Goal: Communication & Community: Answer question/provide support

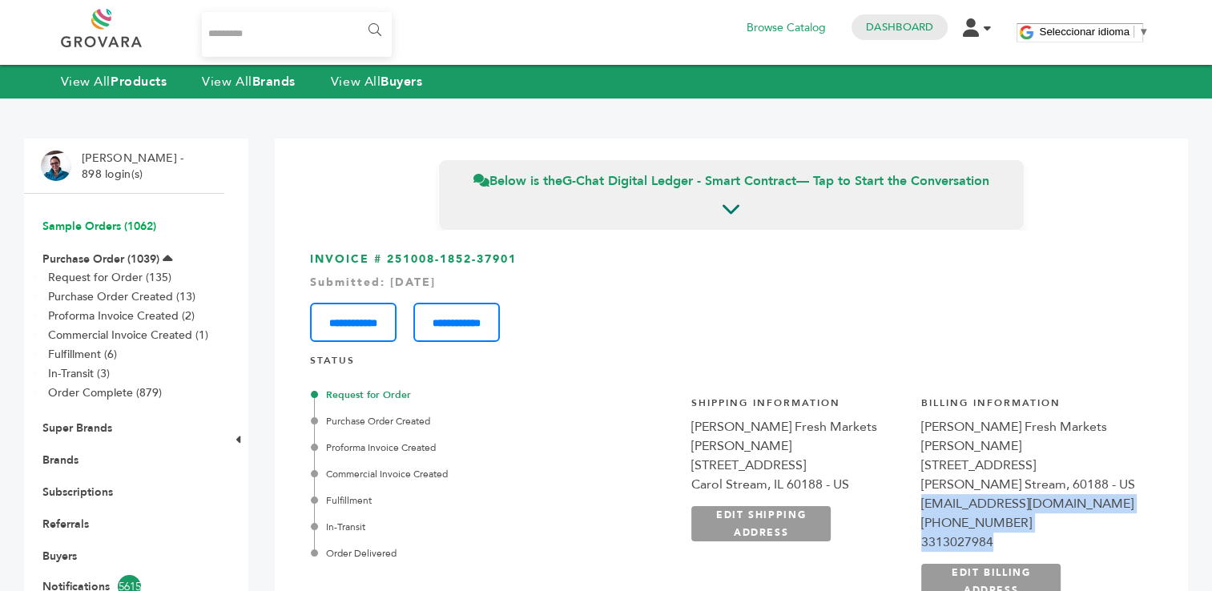
click at [90, 224] on link "Sample Orders (1062)" at bounding box center [99, 226] width 114 height 15
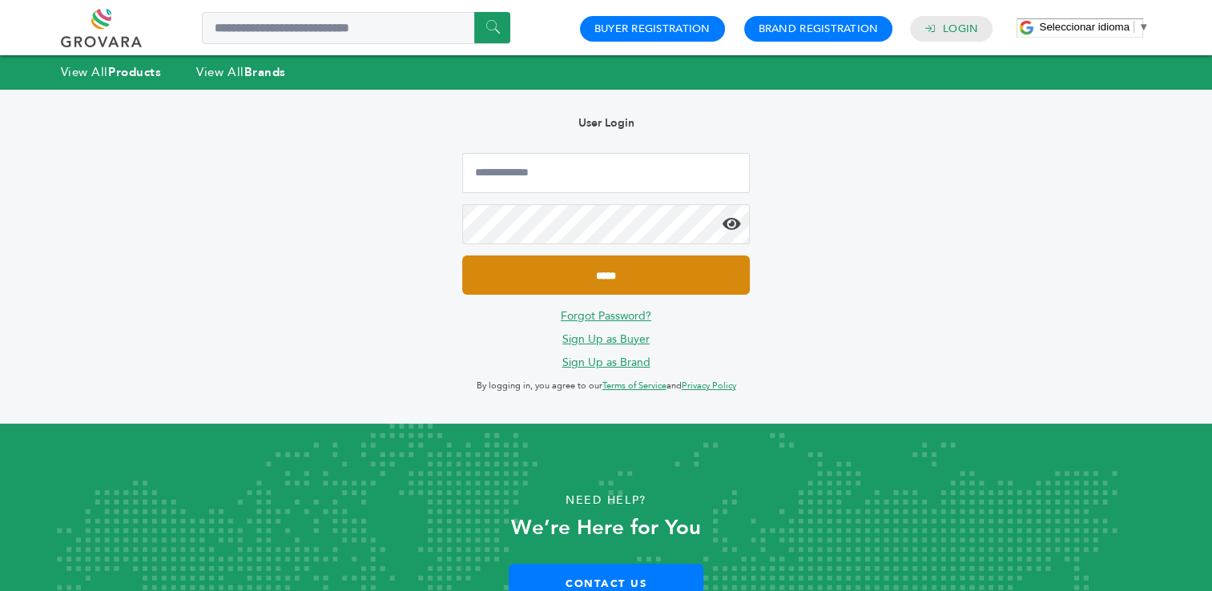
type input "**********"
click at [609, 273] on input "*****" at bounding box center [605, 275] width 287 height 39
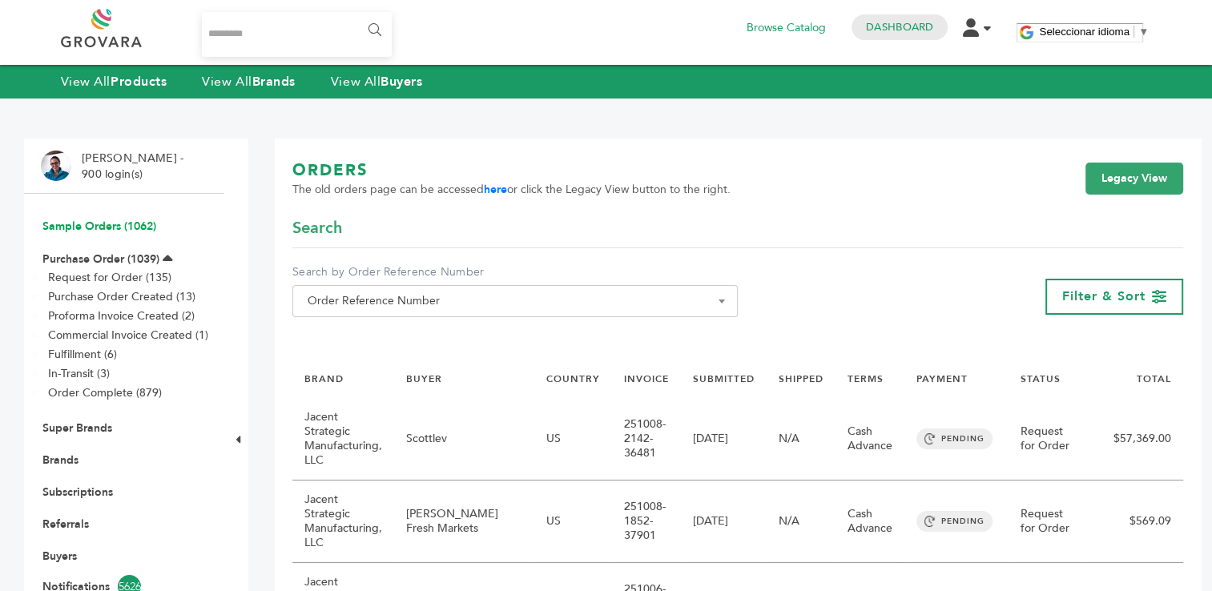
click at [99, 226] on link "Sample Orders (1062)" at bounding box center [99, 226] width 114 height 15
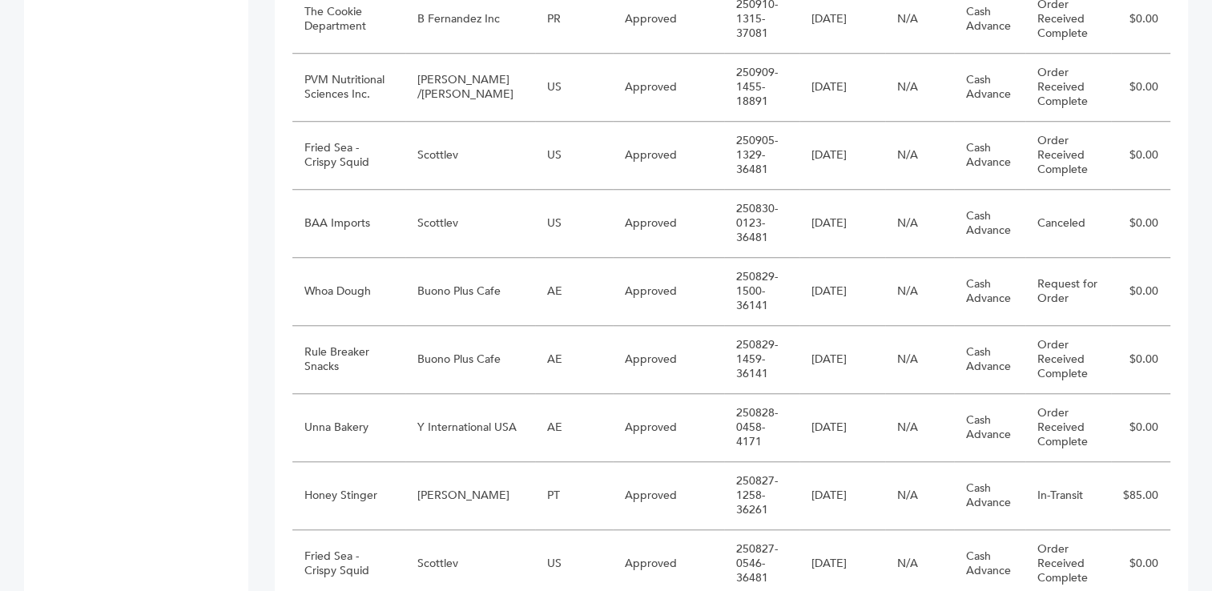
scroll to position [1331, 0]
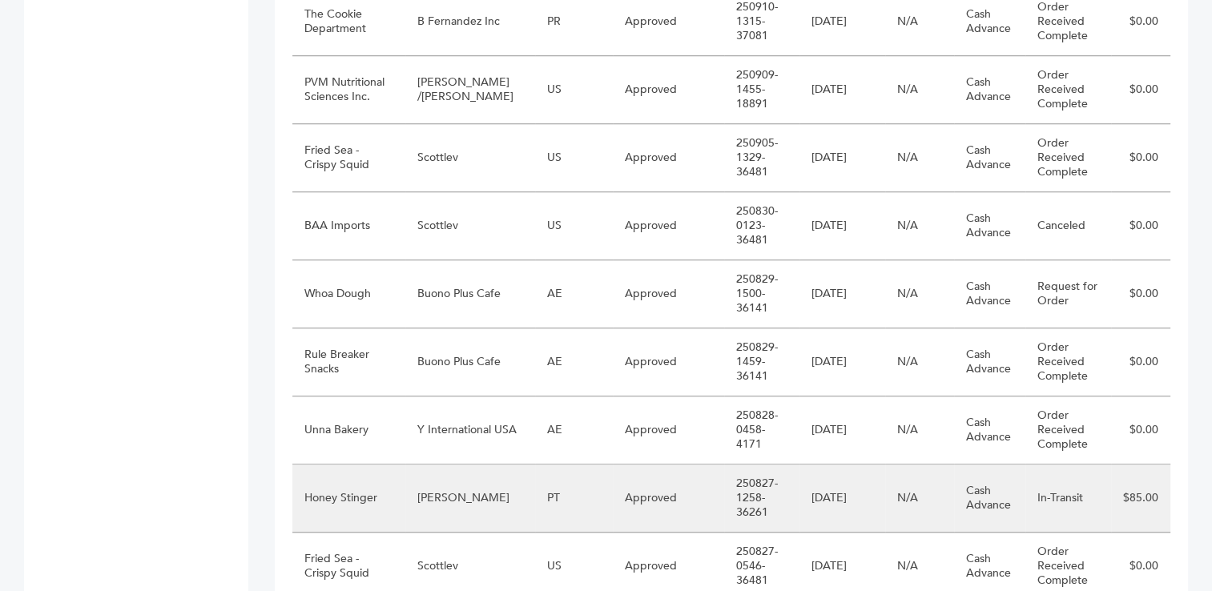
click at [594, 470] on td "PT" at bounding box center [574, 499] width 78 height 68
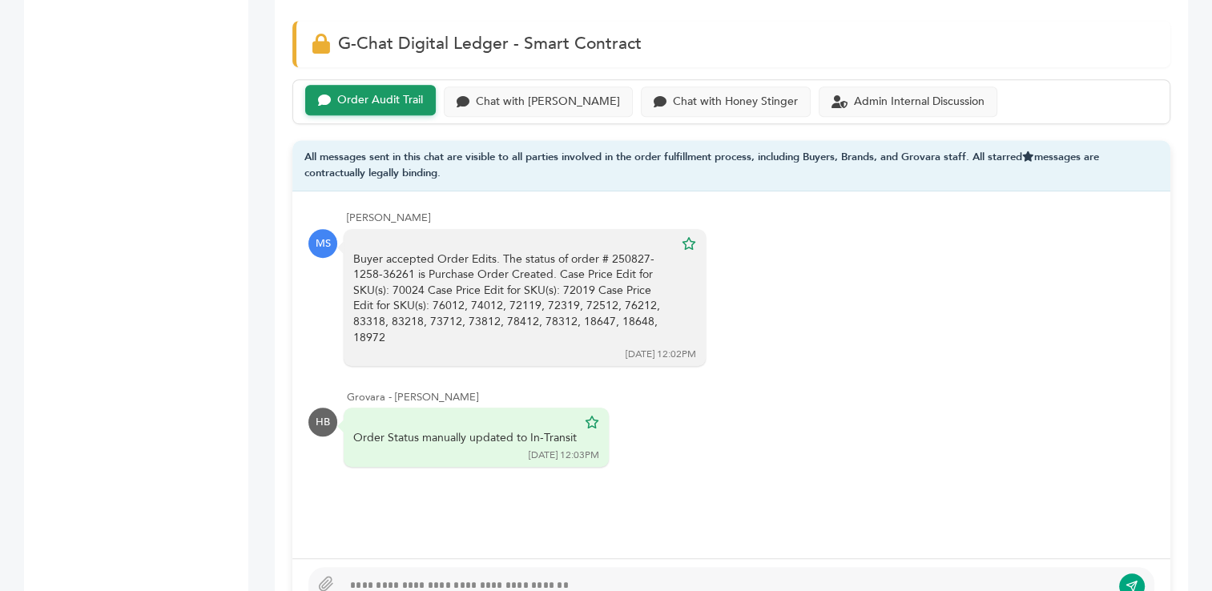
scroll to position [1157, 0]
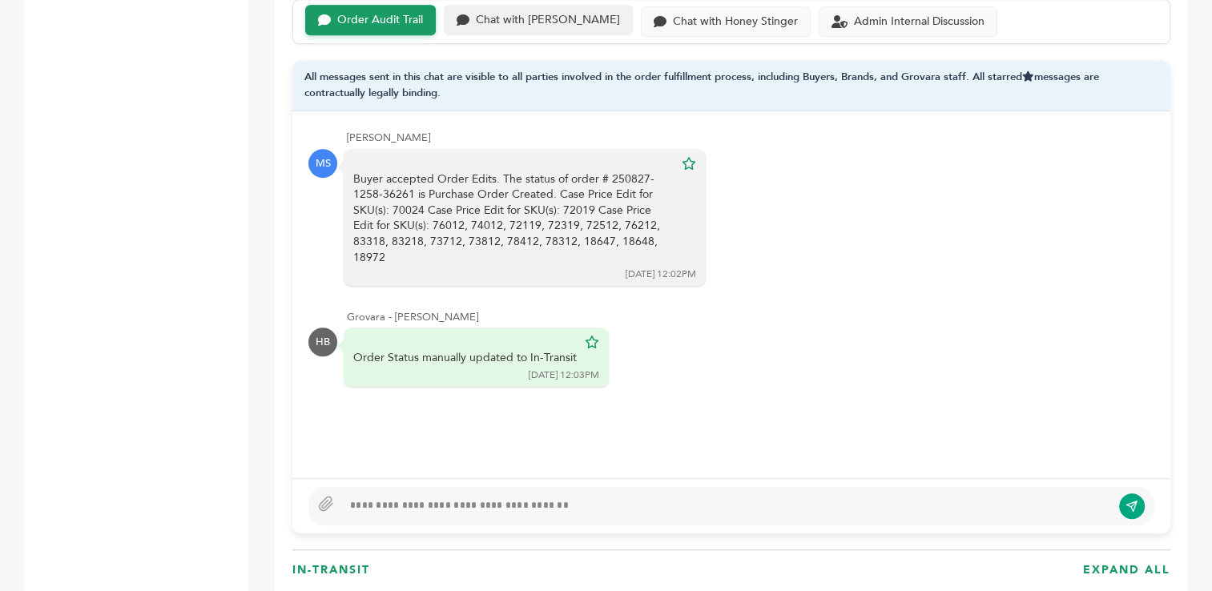
click at [568, 14] on div "Chat with Marcio Galeno de Sousa" at bounding box center [548, 21] width 144 height 14
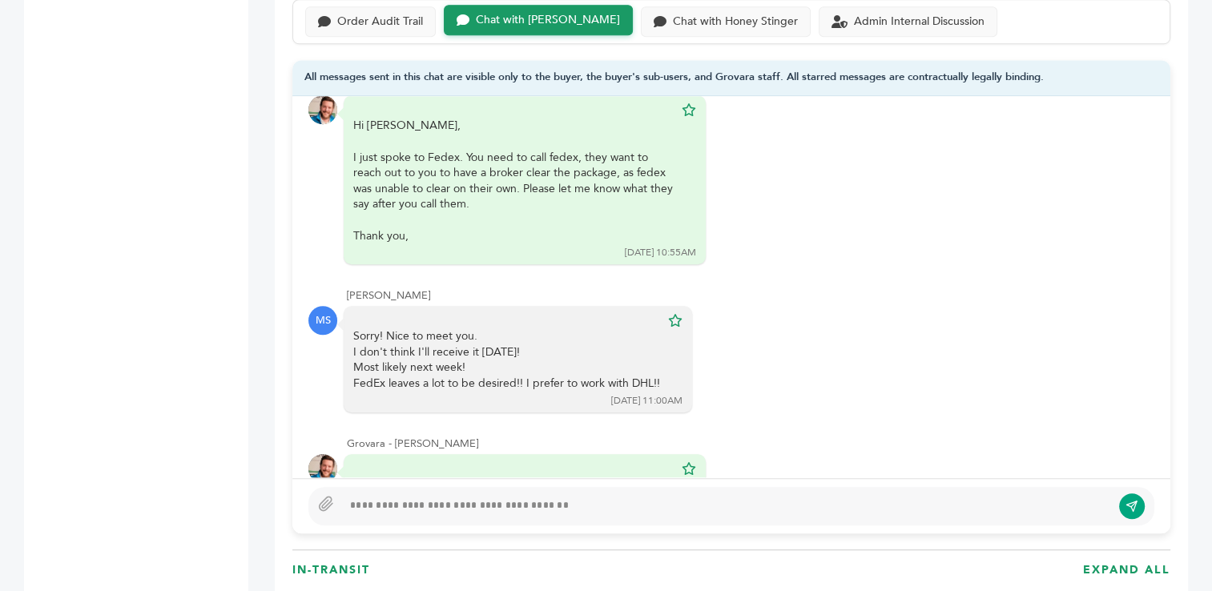
scroll to position [2409, 0]
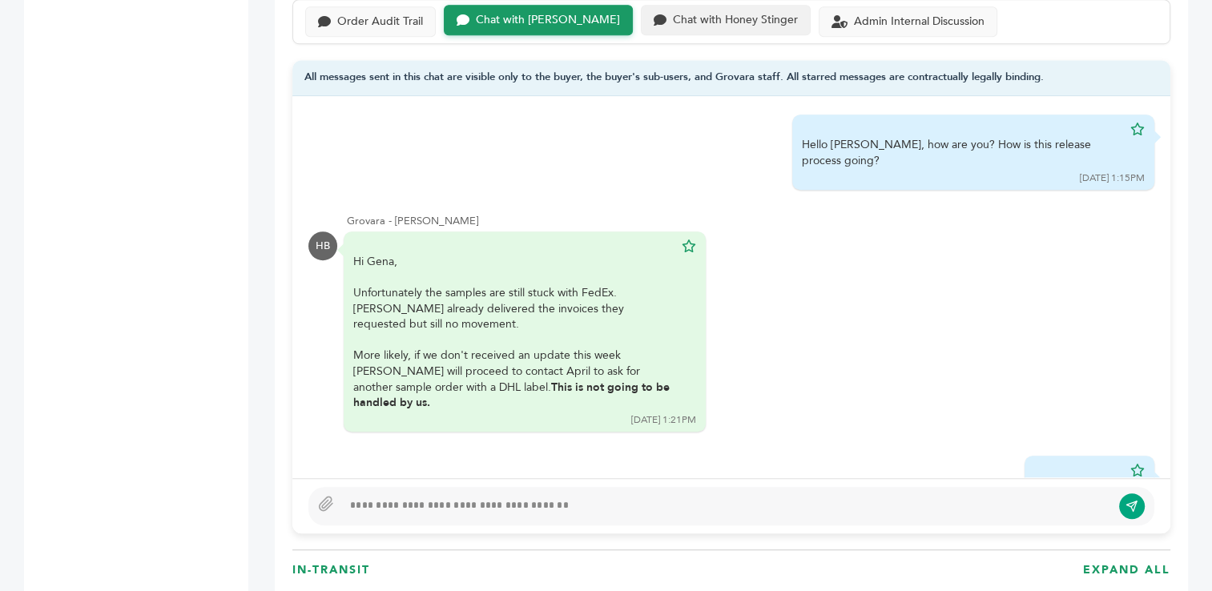
click at [756, 18] on div "Chat with Honey Stinger" at bounding box center [735, 21] width 125 height 14
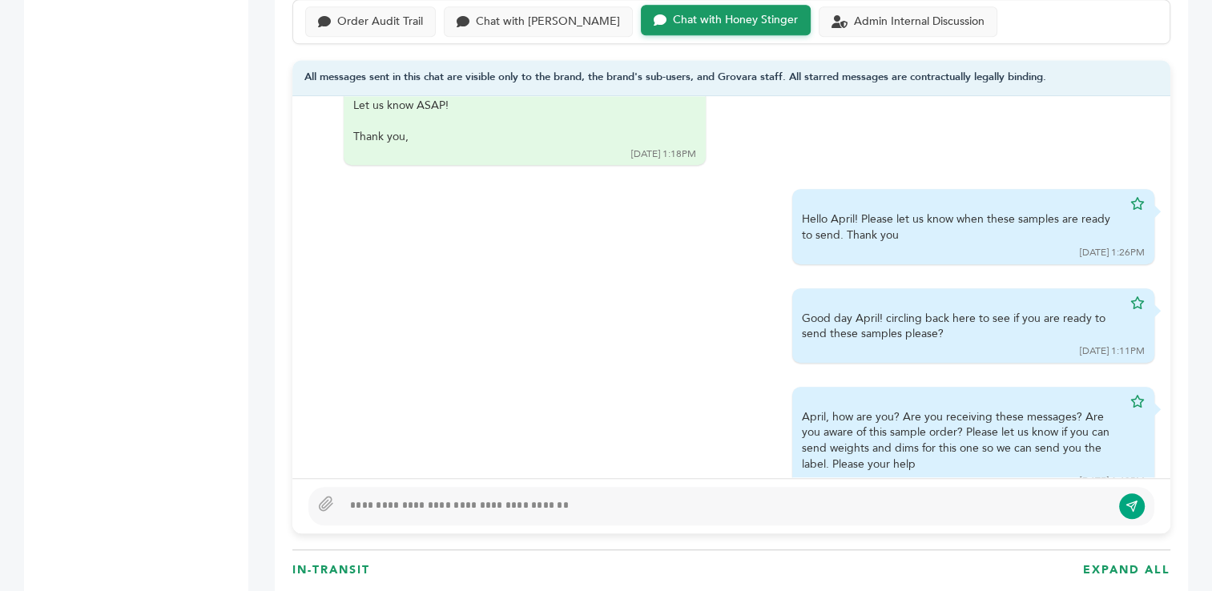
scroll to position [218, 0]
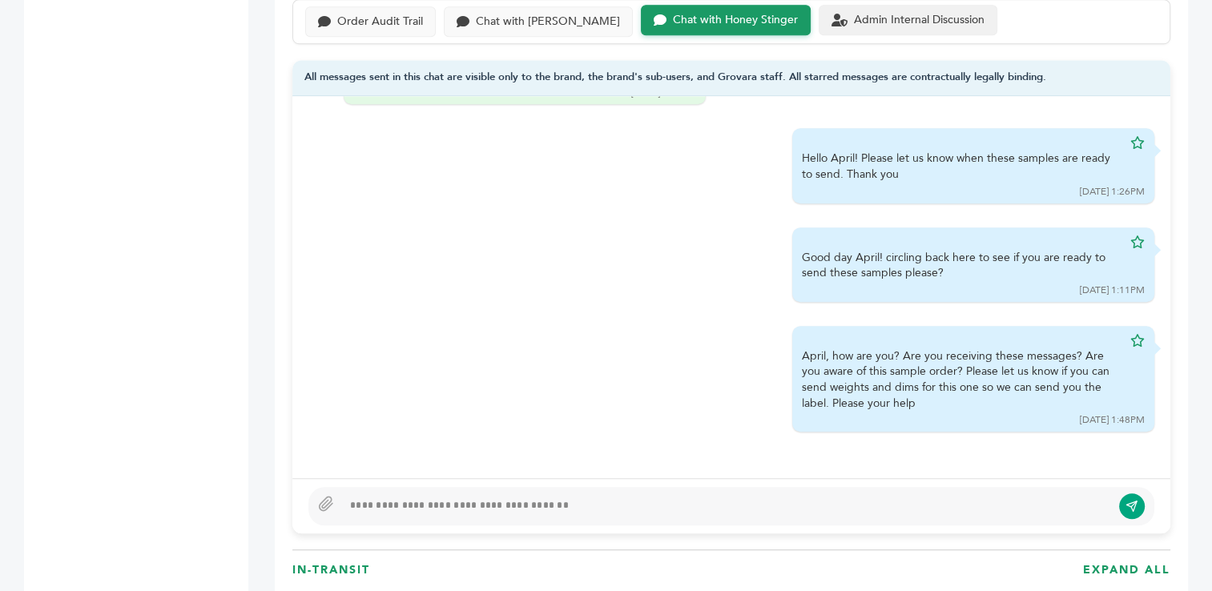
click at [928, 15] on div "Admin Internal Discussion" at bounding box center [919, 21] width 131 height 14
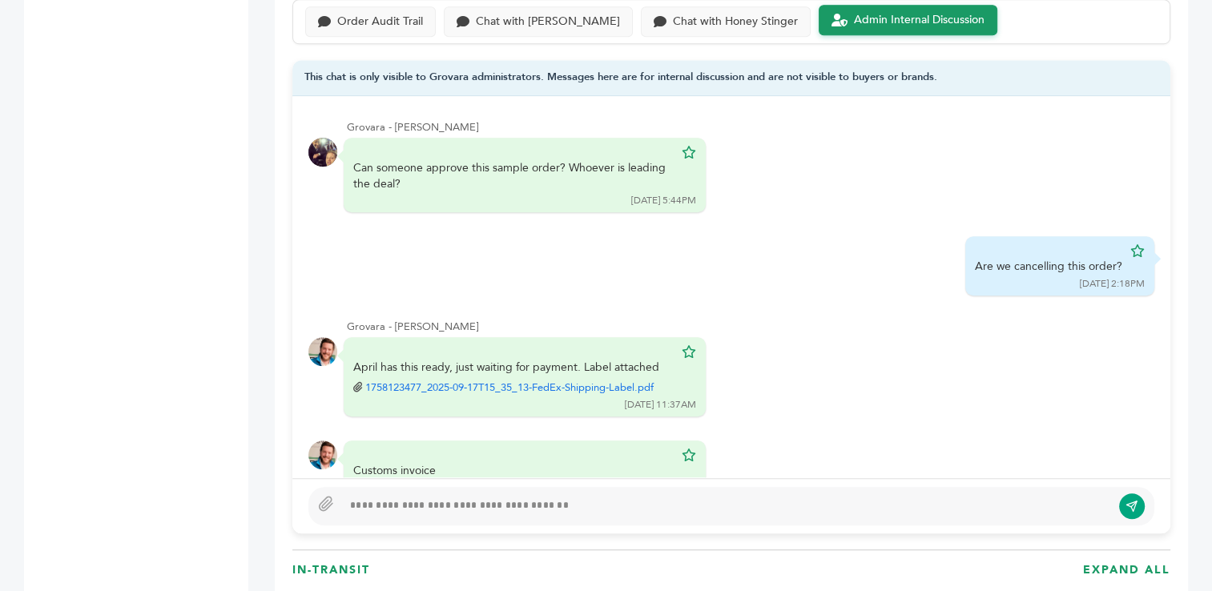
scroll to position [114, 0]
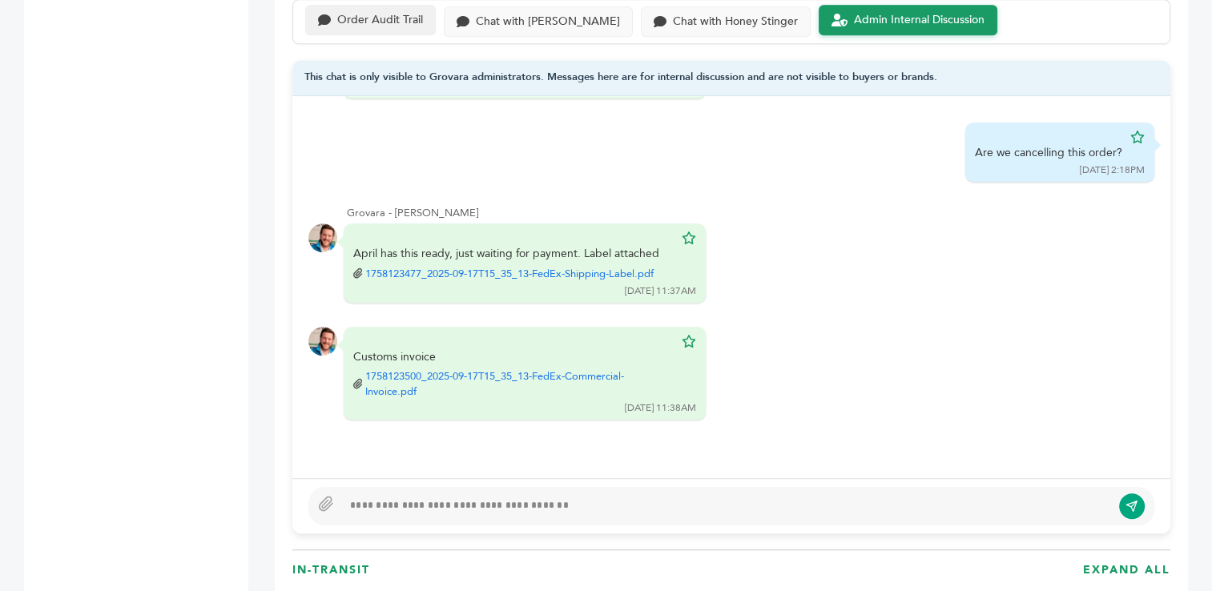
click at [385, 16] on div "Order Audit Trail" at bounding box center [380, 21] width 86 height 14
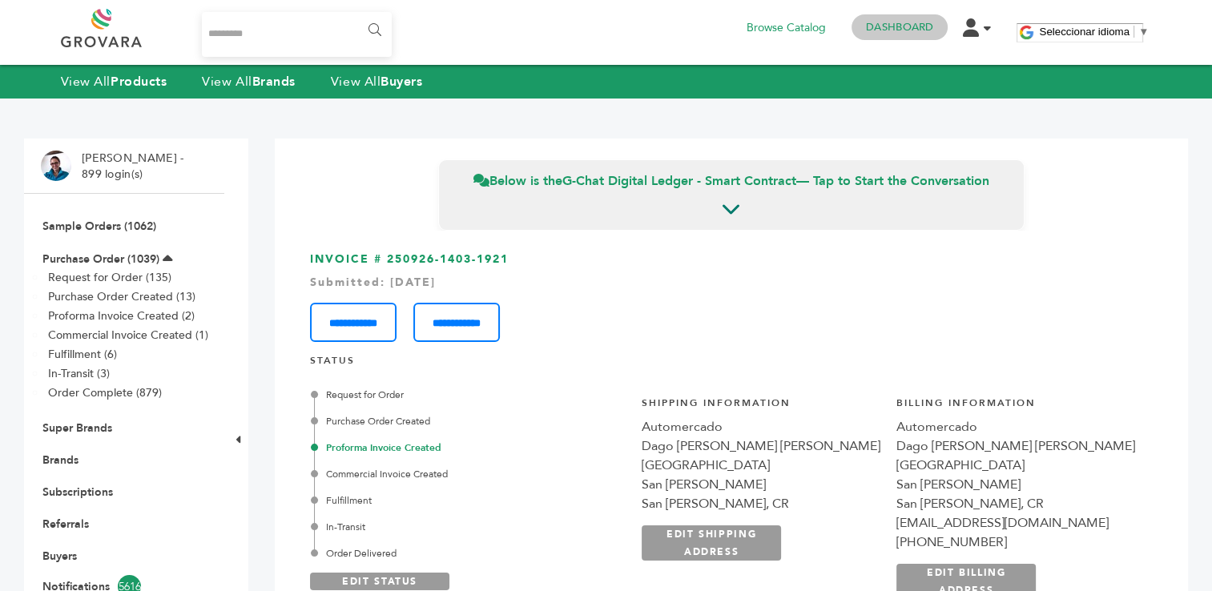
click at [905, 28] on link "Dashboard" at bounding box center [899, 27] width 67 height 14
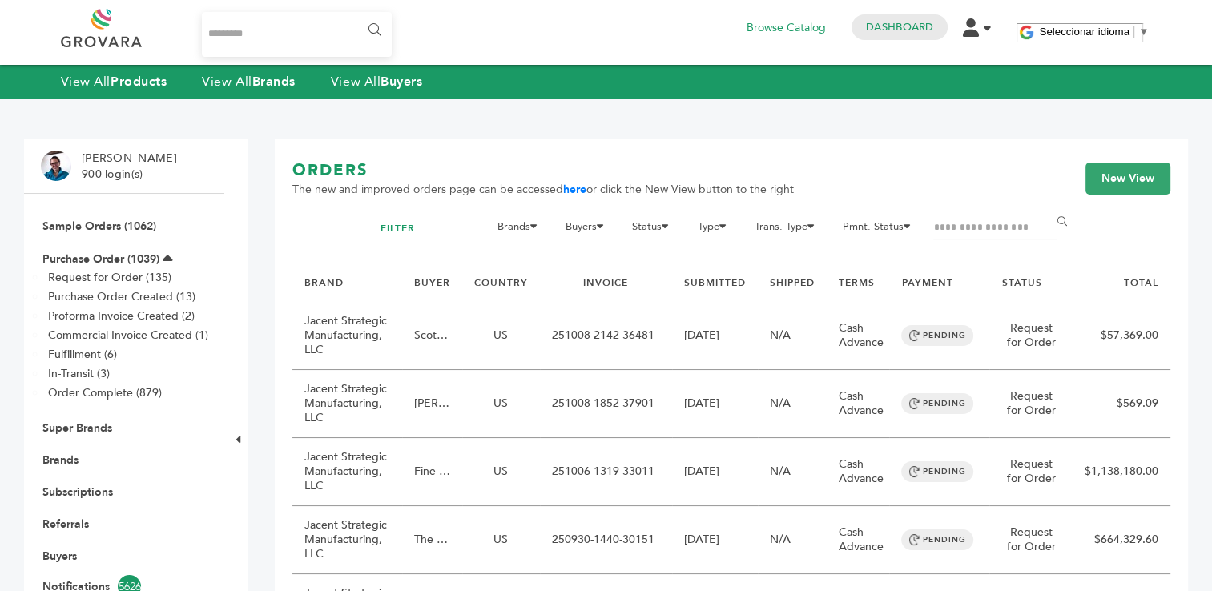
click at [954, 226] on input "Filter by keywords" at bounding box center [994, 228] width 123 height 22
type input "**********"
click at [1046, 206] on input "******" at bounding box center [1064, 222] width 36 height 32
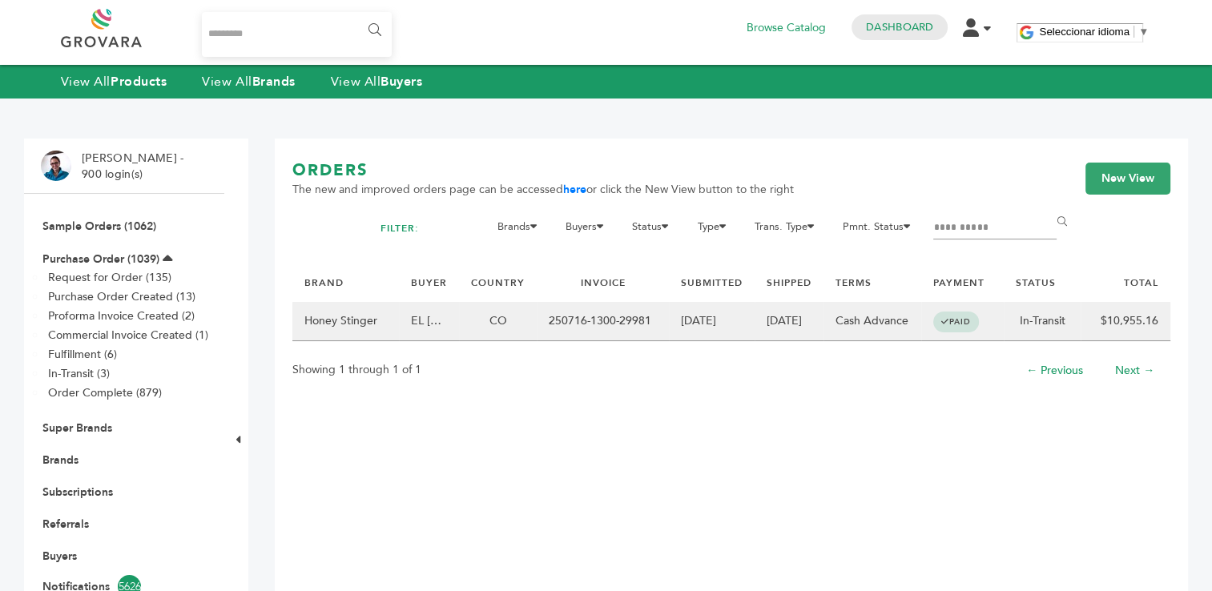
click at [615, 316] on td "250716-1300-29981" at bounding box center [603, 321] width 132 height 39
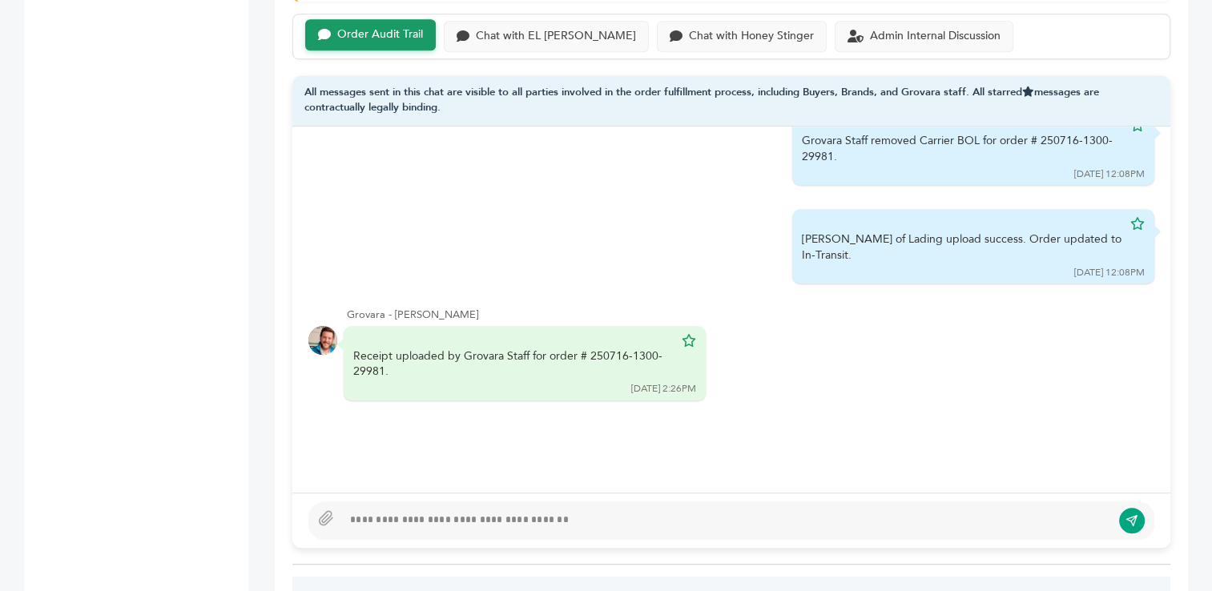
scroll to position [1102, 0]
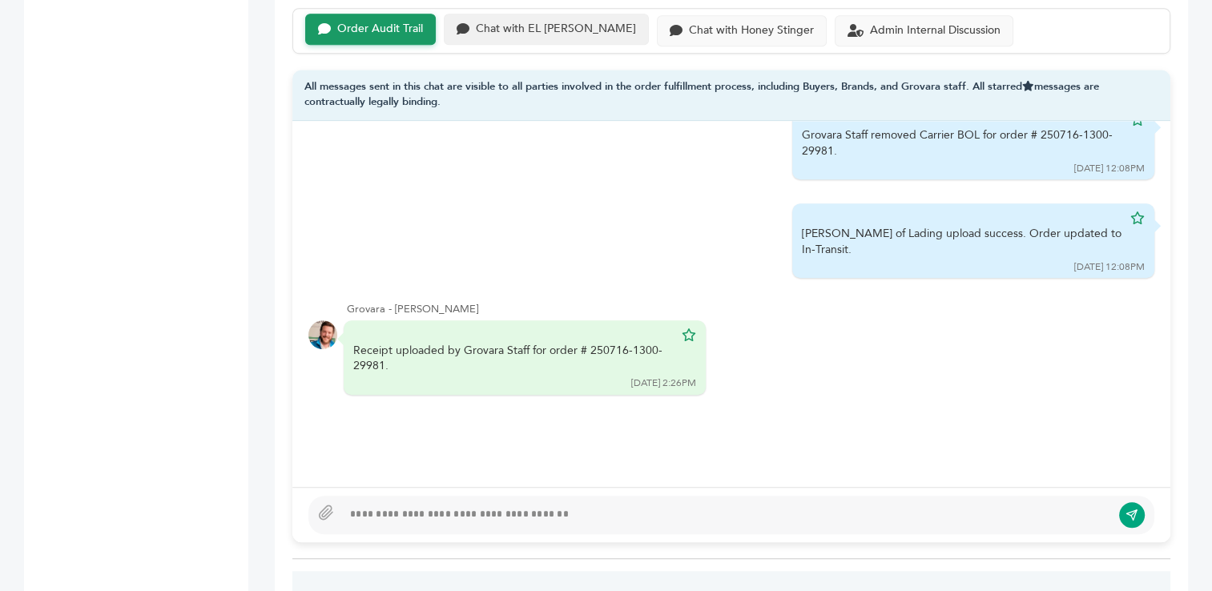
click at [494, 29] on div "Chat with EL FRANCES" at bounding box center [556, 29] width 160 height 14
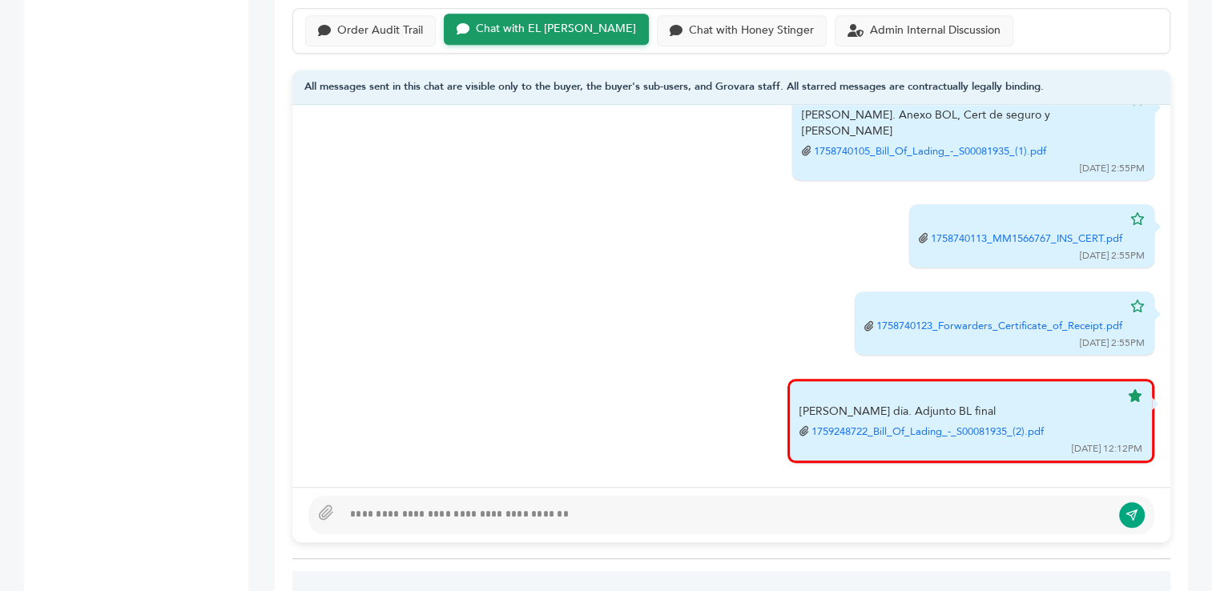
scroll to position [756, 0]
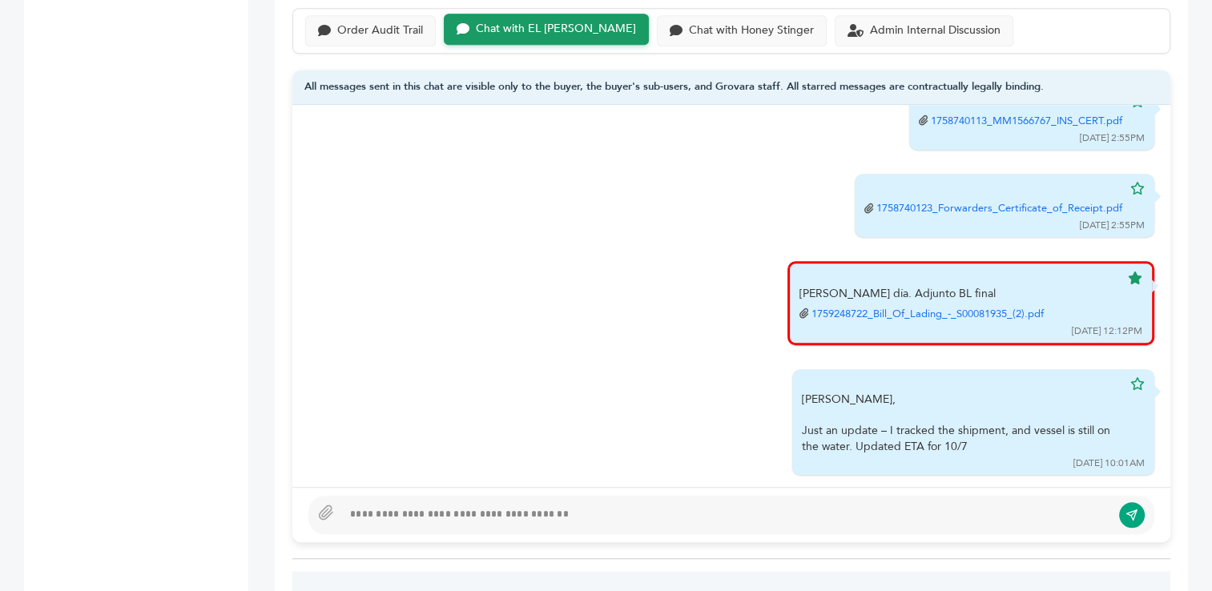
click at [644, 510] on div at bounding box center [726, 515] width 769 height 19
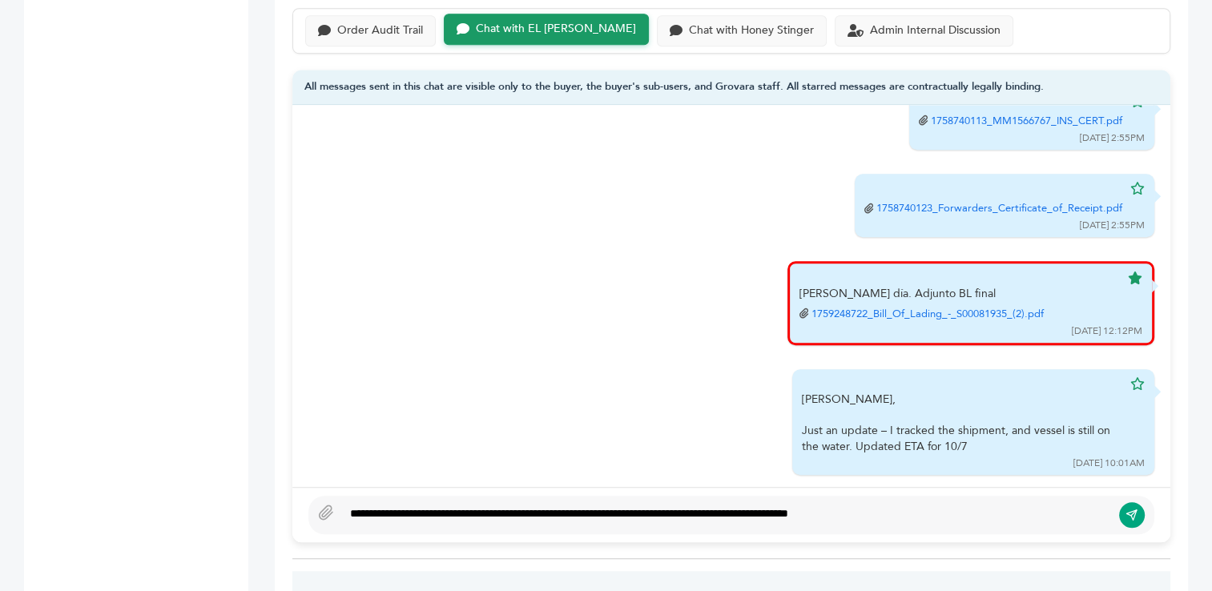
type textarea "**********"
click at [1132, 509] on icon "submit" at bounding box center [1132, 516] width 13 height 14
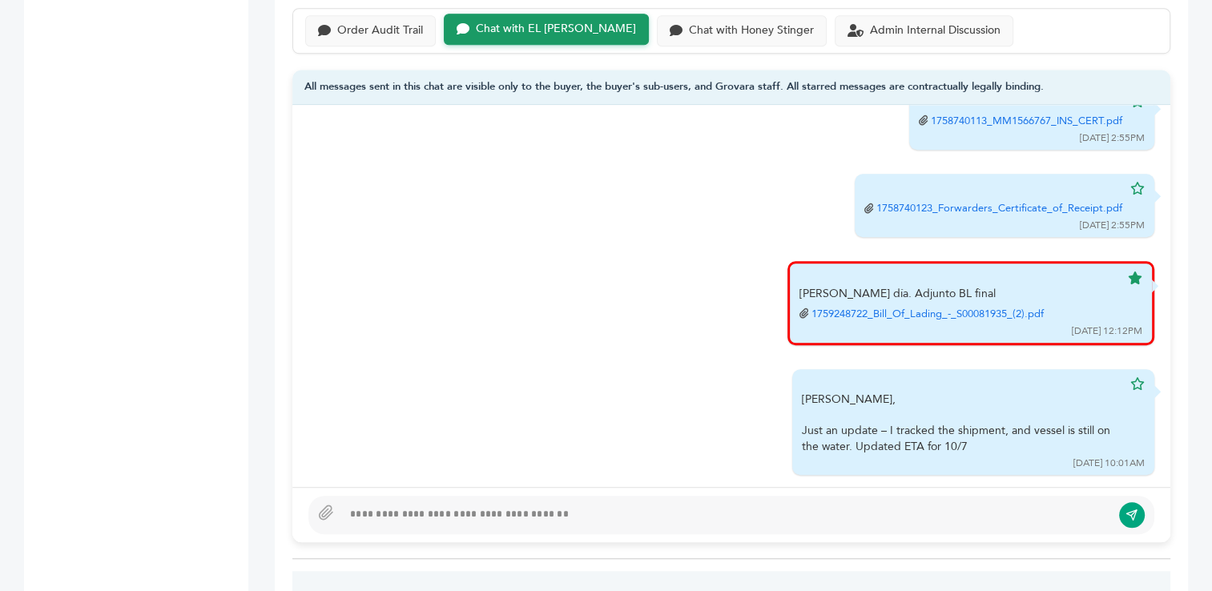
scroll to position [835, 0]
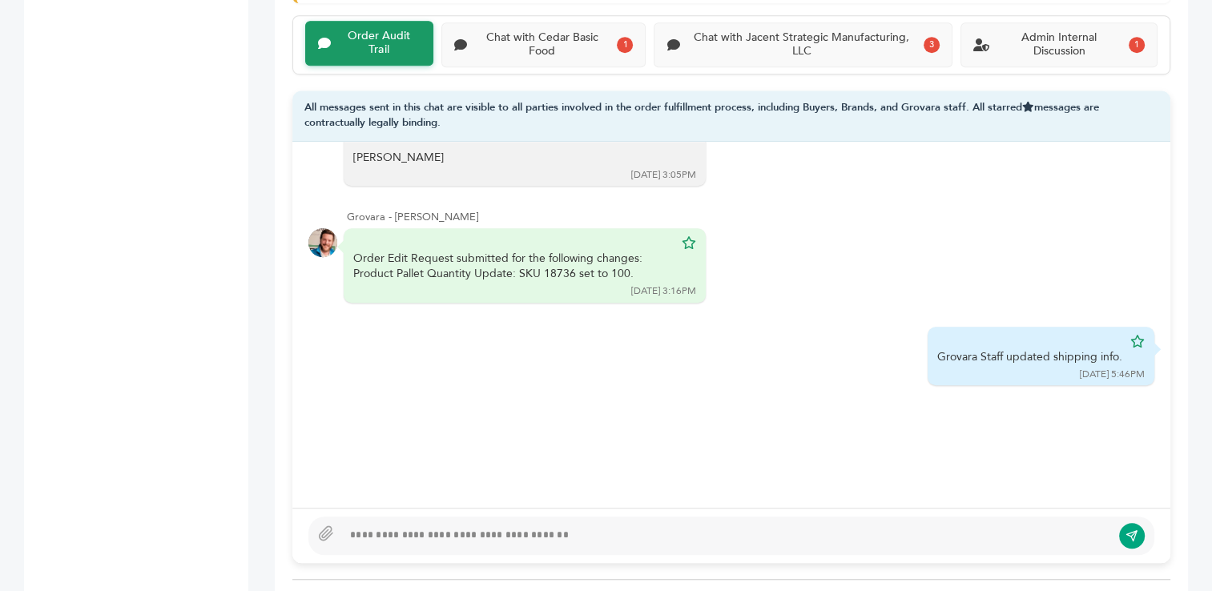
scroll to position [1082, 0]
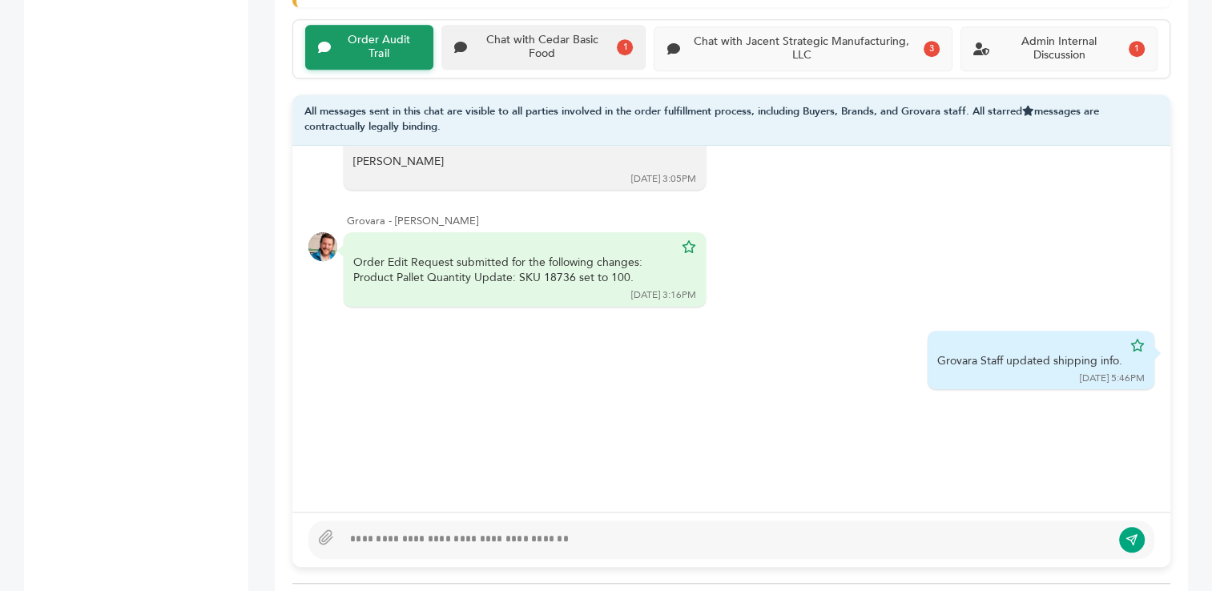
click at [553, 46] on div "Chat with Cedar Basic Food" at bounding box center [543, 47] width 138 height 27
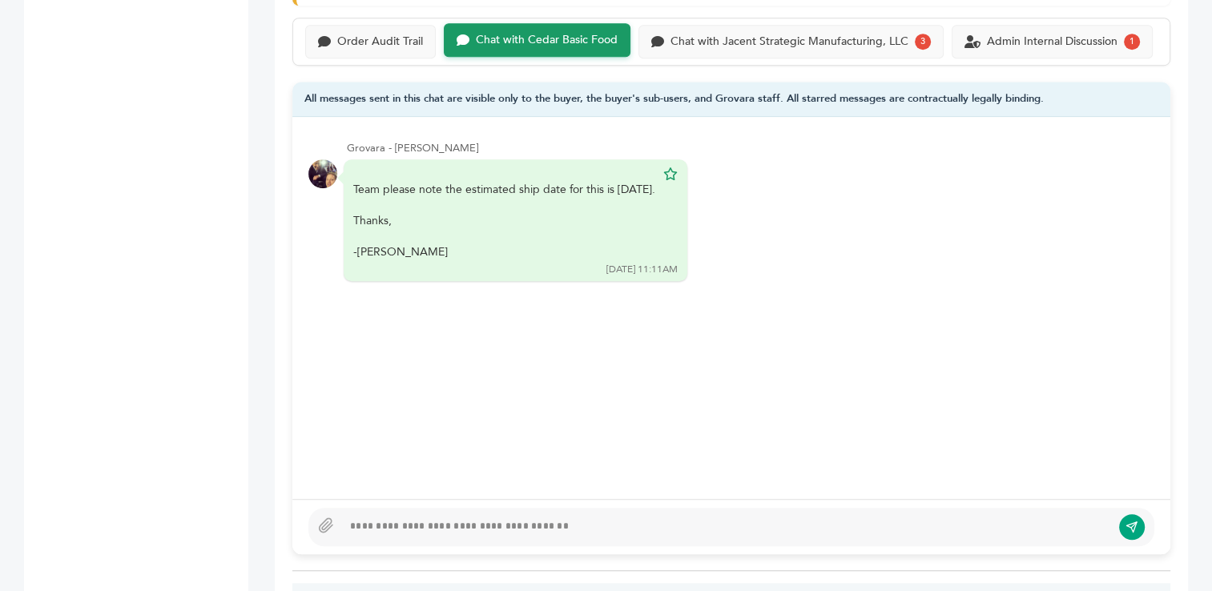
scroll to position [1089, 0]
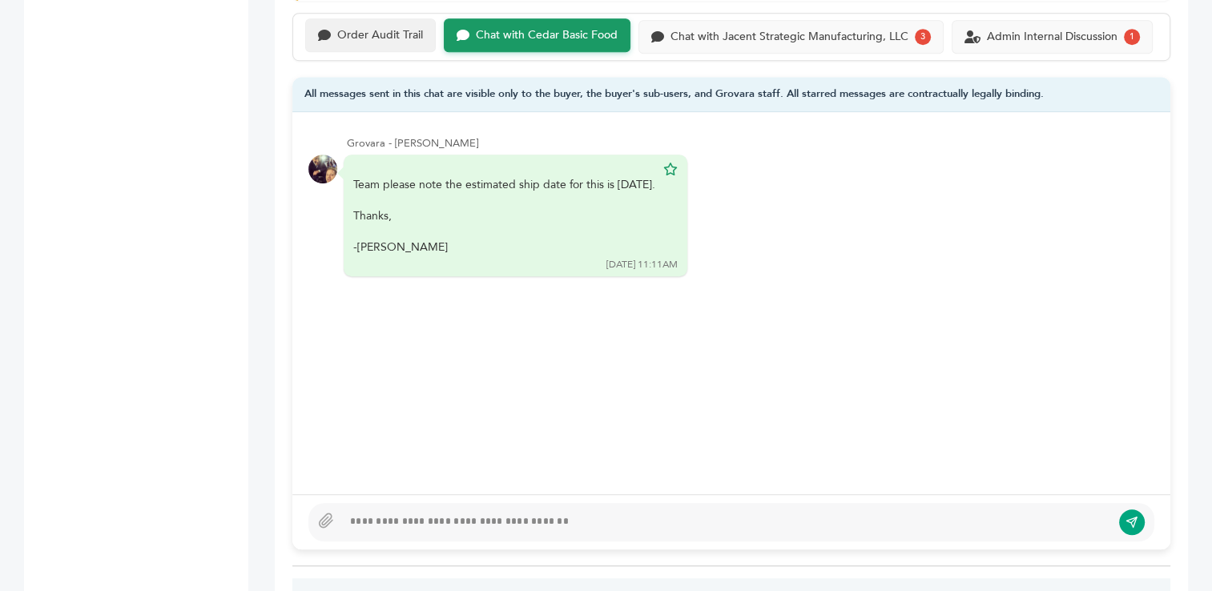
click at [375, 38] on div "Order Audit Trail" at bounding box center [380, 36] width 86 height 14
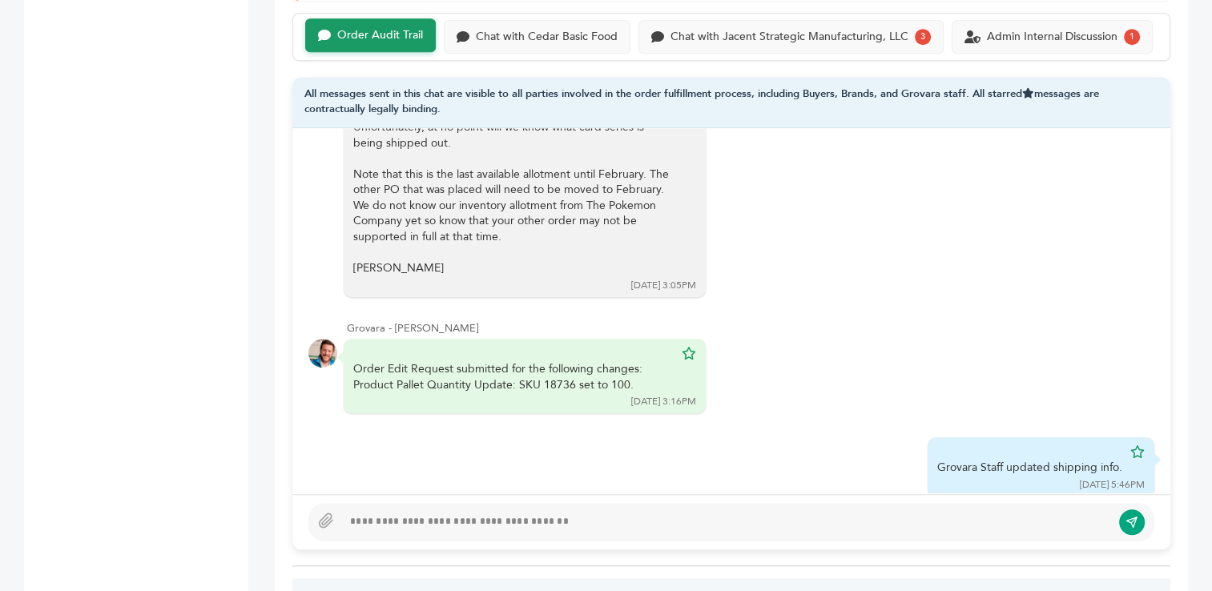
scroll to position [1484, 0]
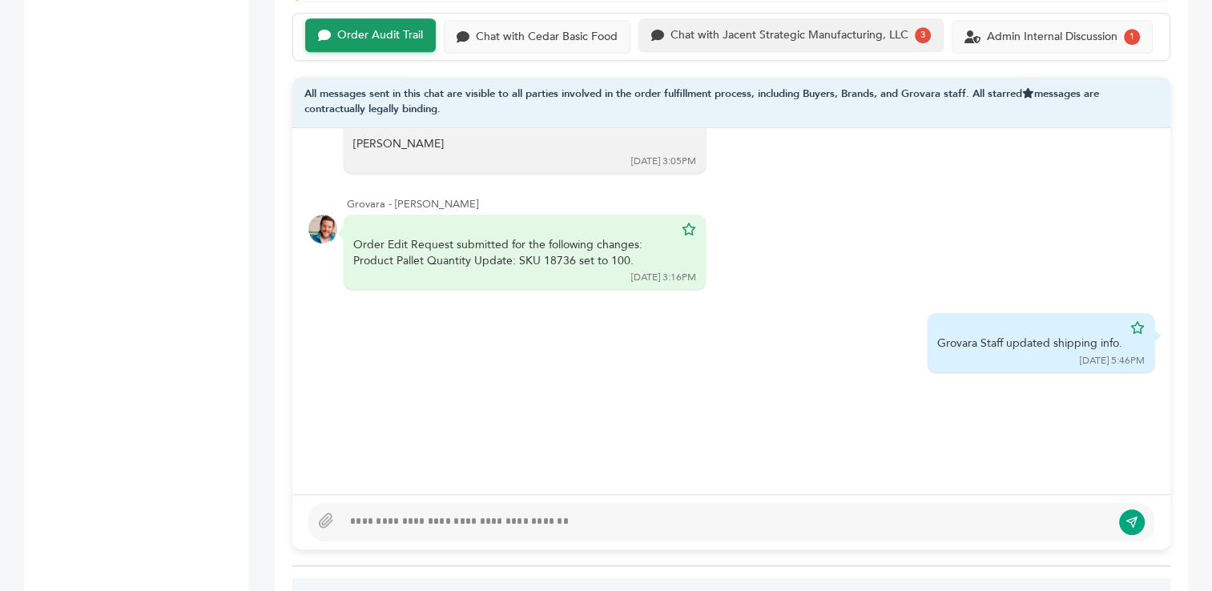
click at [820, 30] on div "Chat with Jacent Strategic Manufacturing, LLC" at bounding box center [790, 36] width 238 height 14
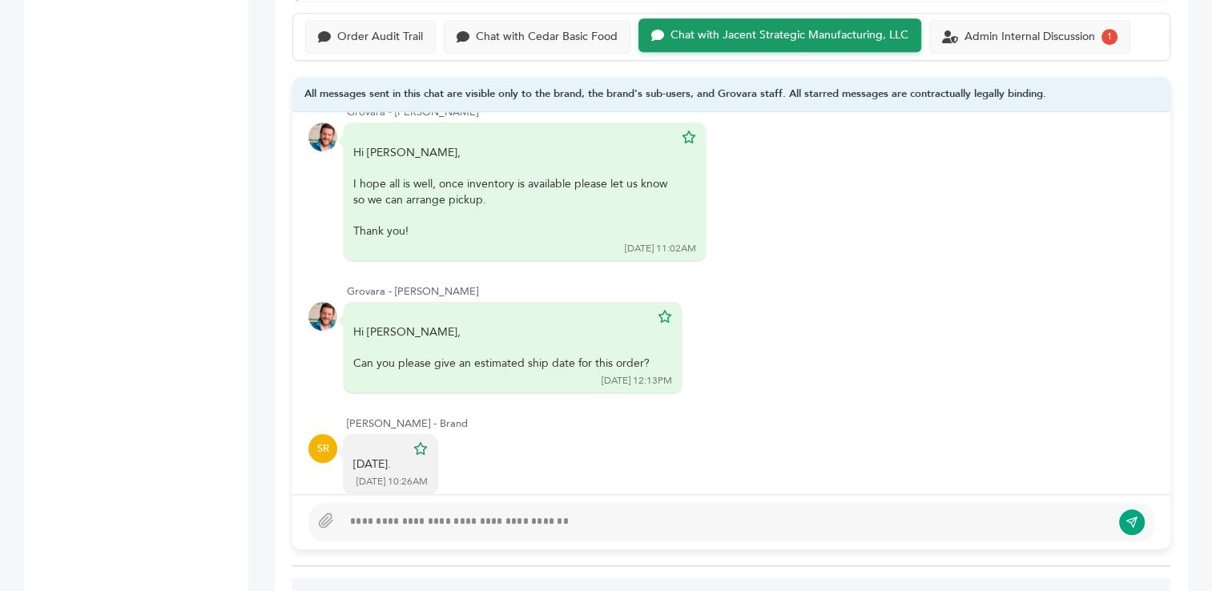
scroll to position [239, 0]
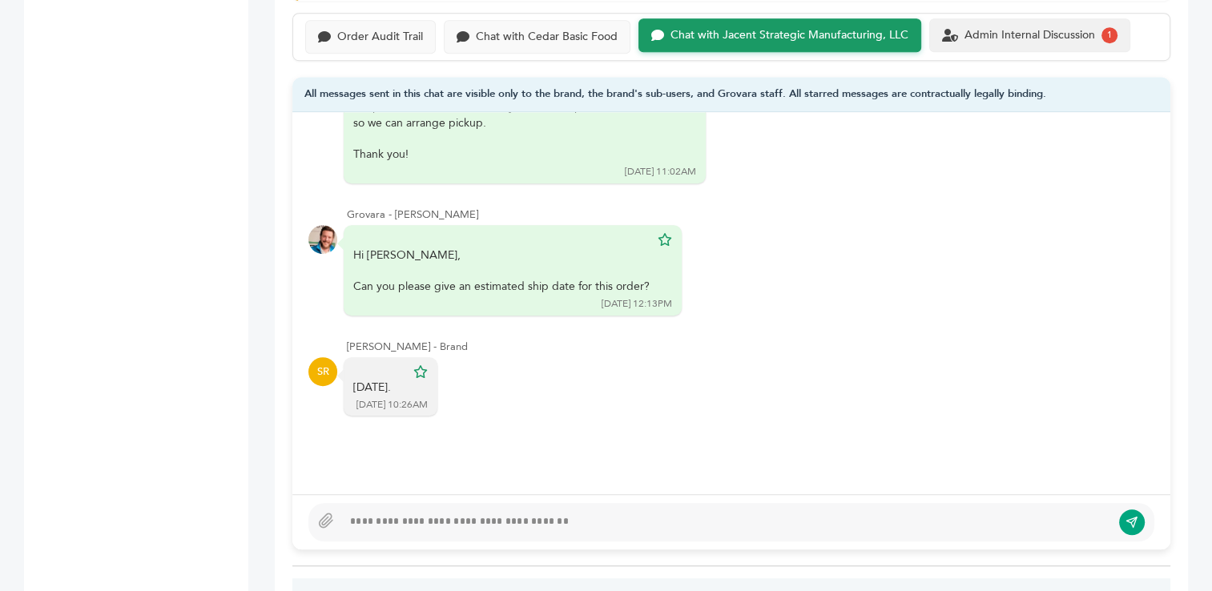
click at [999, 34] on div "Admin Internal Discussion" at bounding box center [1030, 36] width 131 height 14
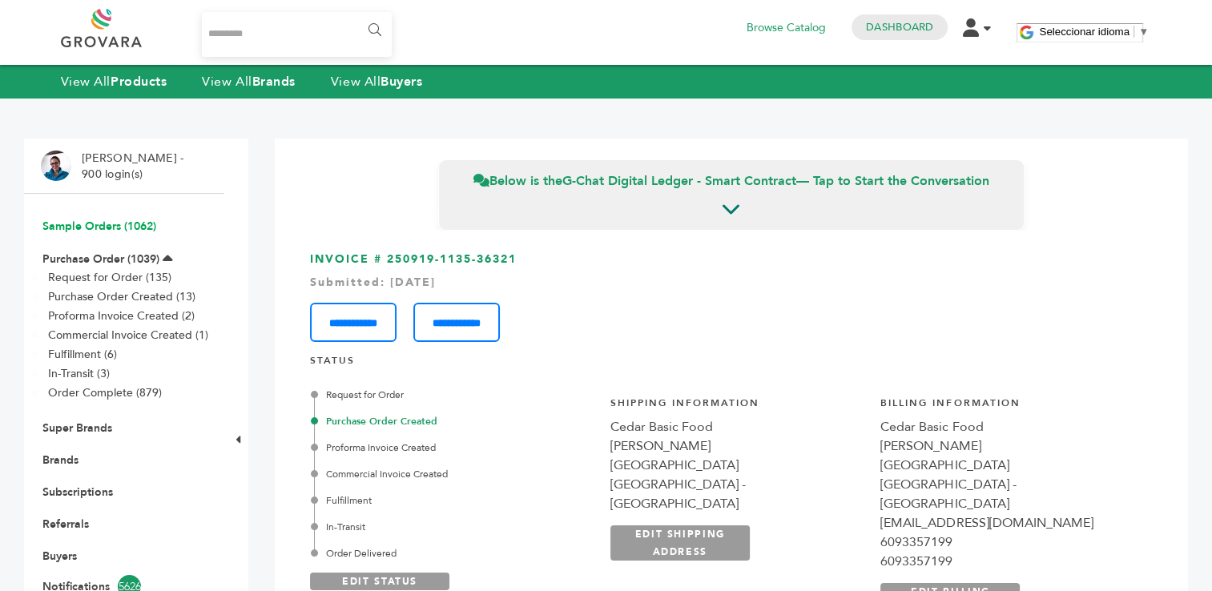
click at [98, 226] on link "Sample Orders (1062)" at bounding box center [99, 226] width 114 height 15
